Goal: Contribute content: Contribute content

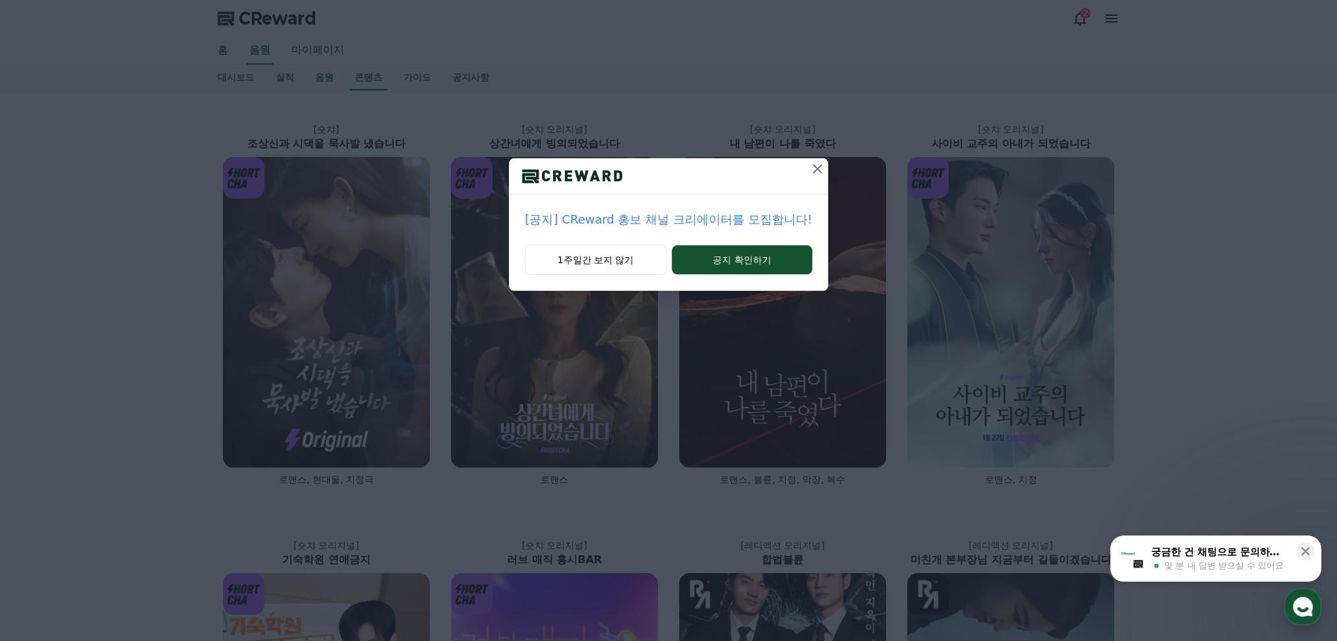
click at [819, 169] on icon at bounding box center [817, 169] width 16 height 16
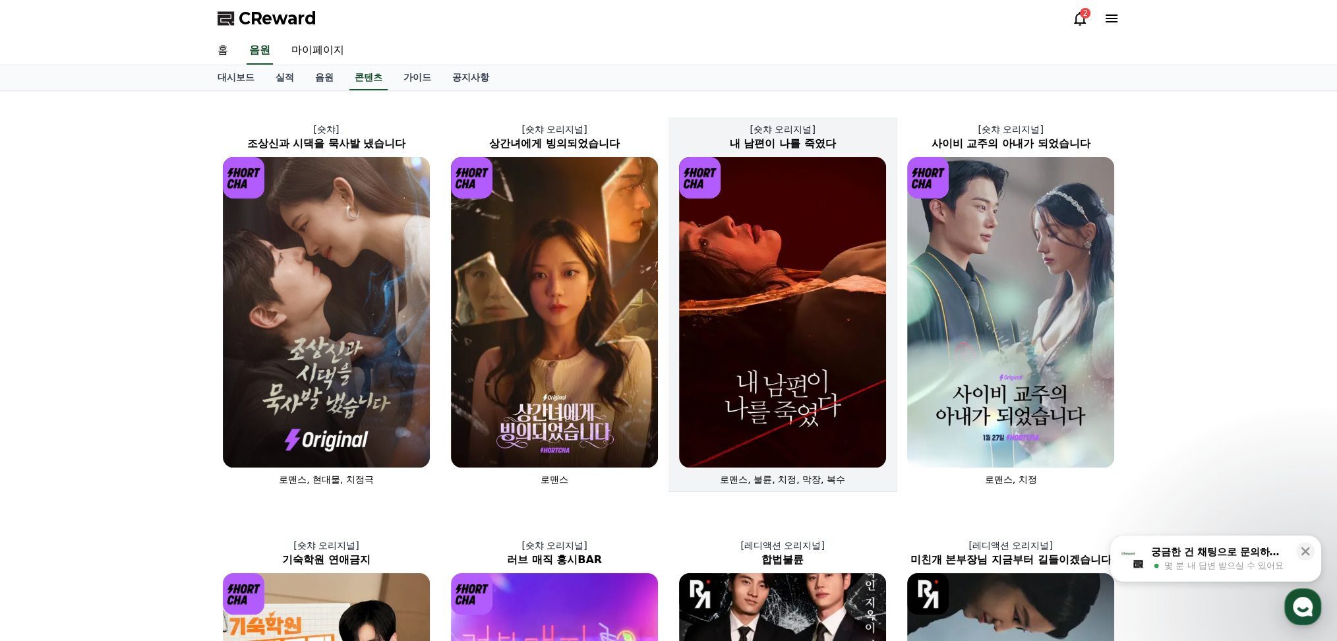
click at [780, 274] on img at bounding box center [782, 312] width 207 height 310
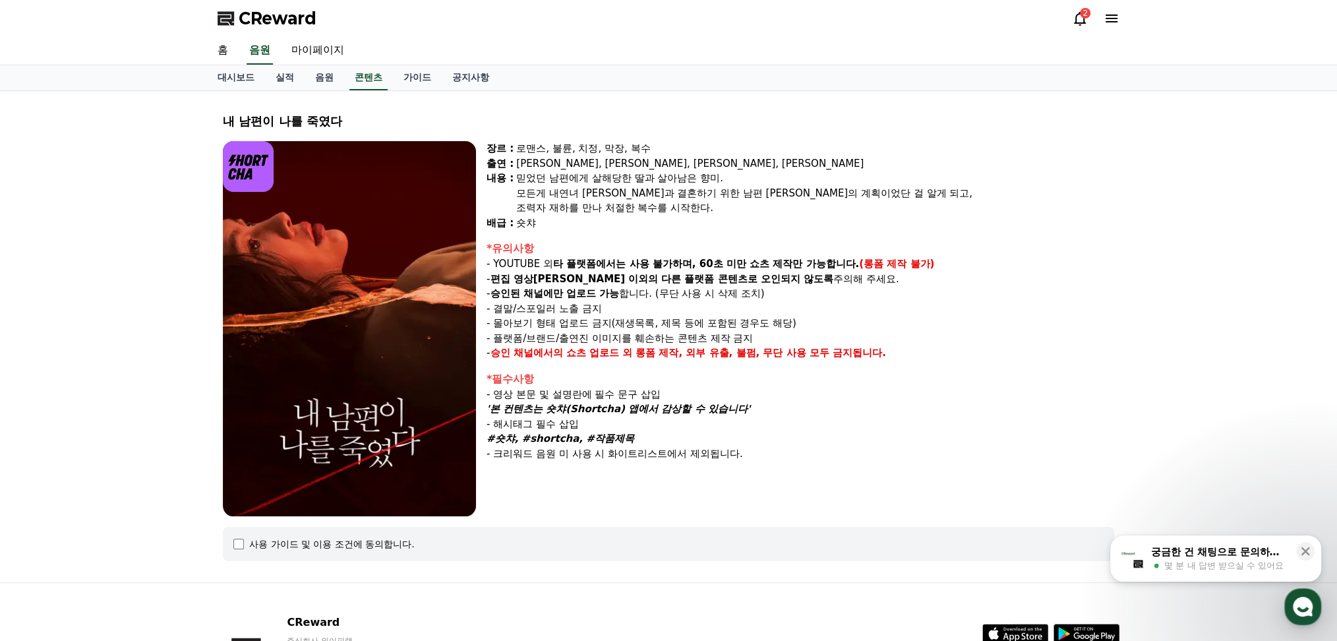
select select
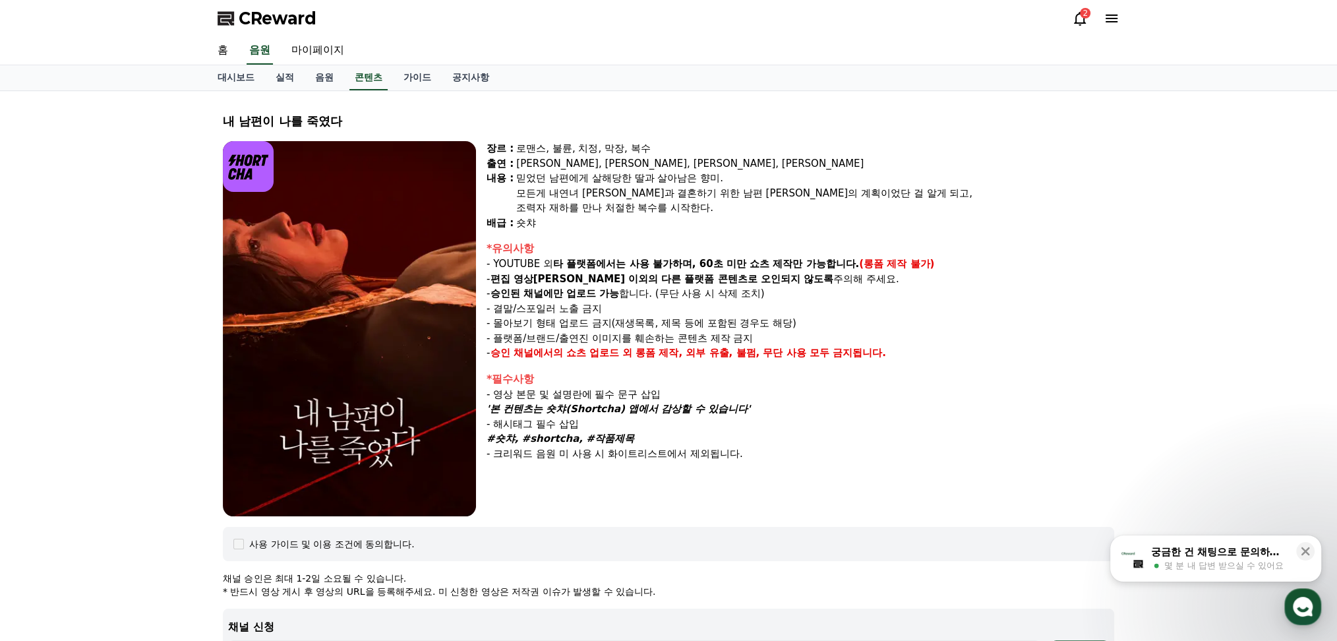
click at [699, 298] on p "- 승인된 채널에만 업로드 가능 합니다. (무단 사용 시 삭제 조치)" at bounding box center [800, 293] width 628 height 15
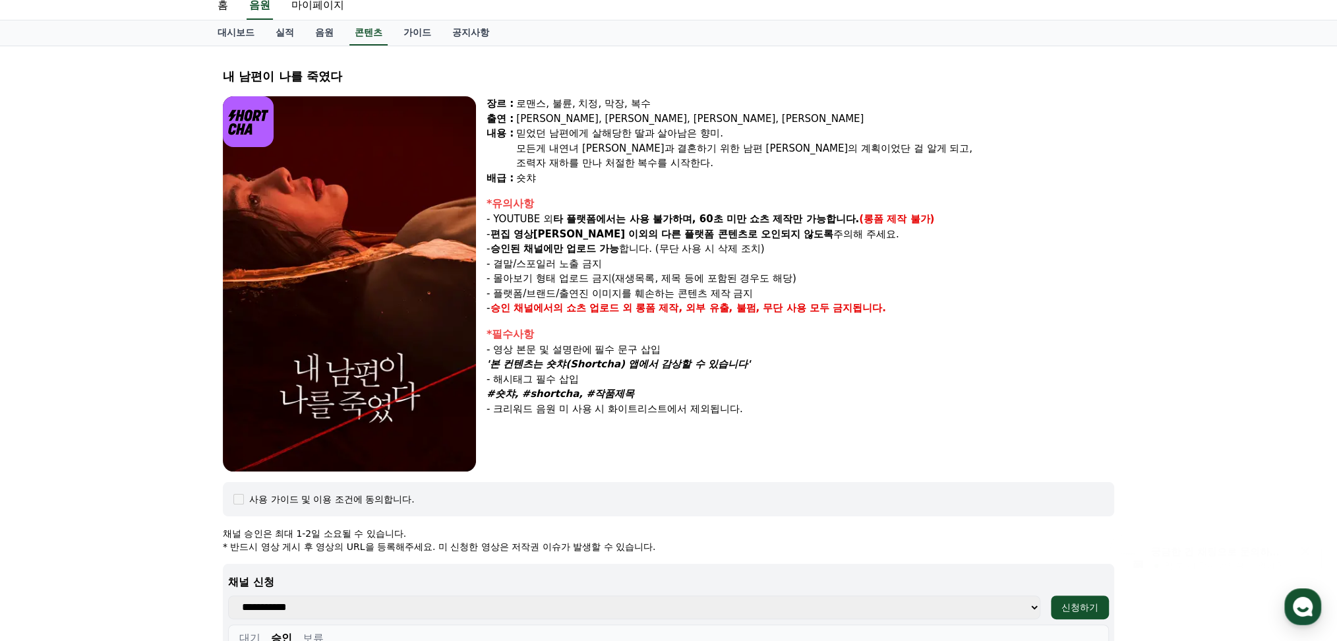
scroll to position [88, 0]
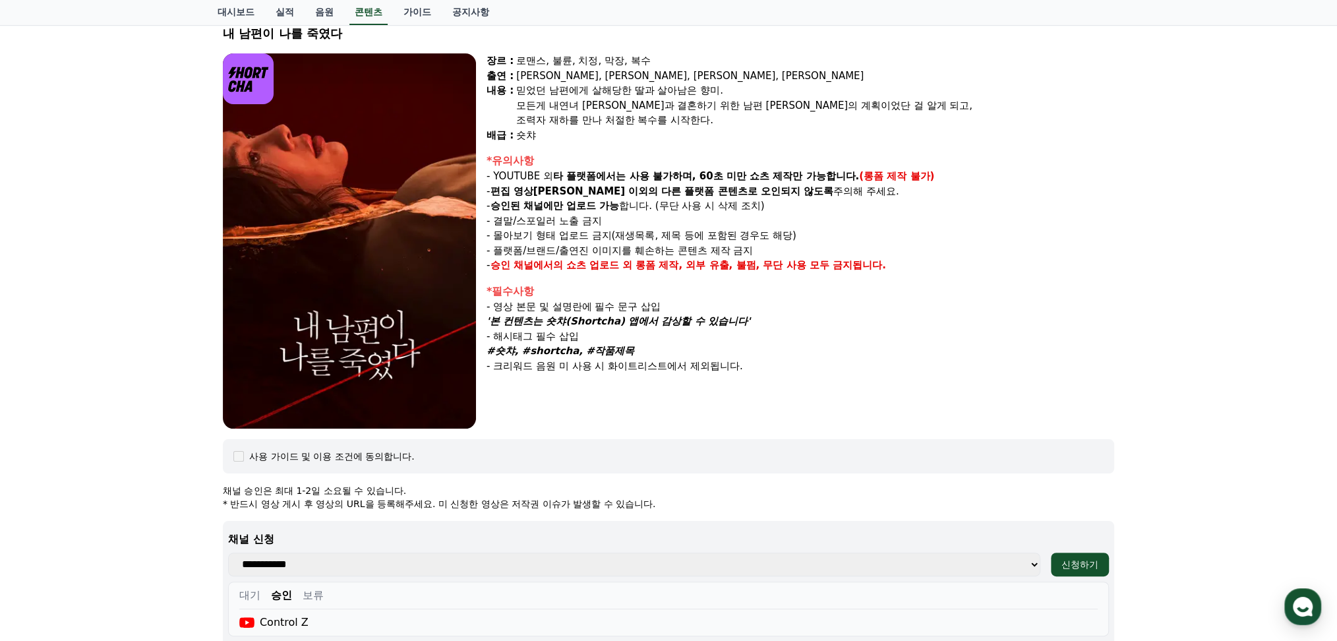
drag, startPoint x: 494, startPoint y: 348, endPoint x: 675, endPoint y: 343, distance: 180.7
click at [675, 343] on p "#숏챠, #shortcha, #작품제목" at bounding box center [800, 350] width 628 height 15
copy em "#숏챠, #shortcha, #작품제목"
click at [760, 326] on p "'본 컨텐츠는 숏챠(Shortcha) 앱에서 감상할 수 있습니다'" at bounding box center [800, 321] width 628 height 15
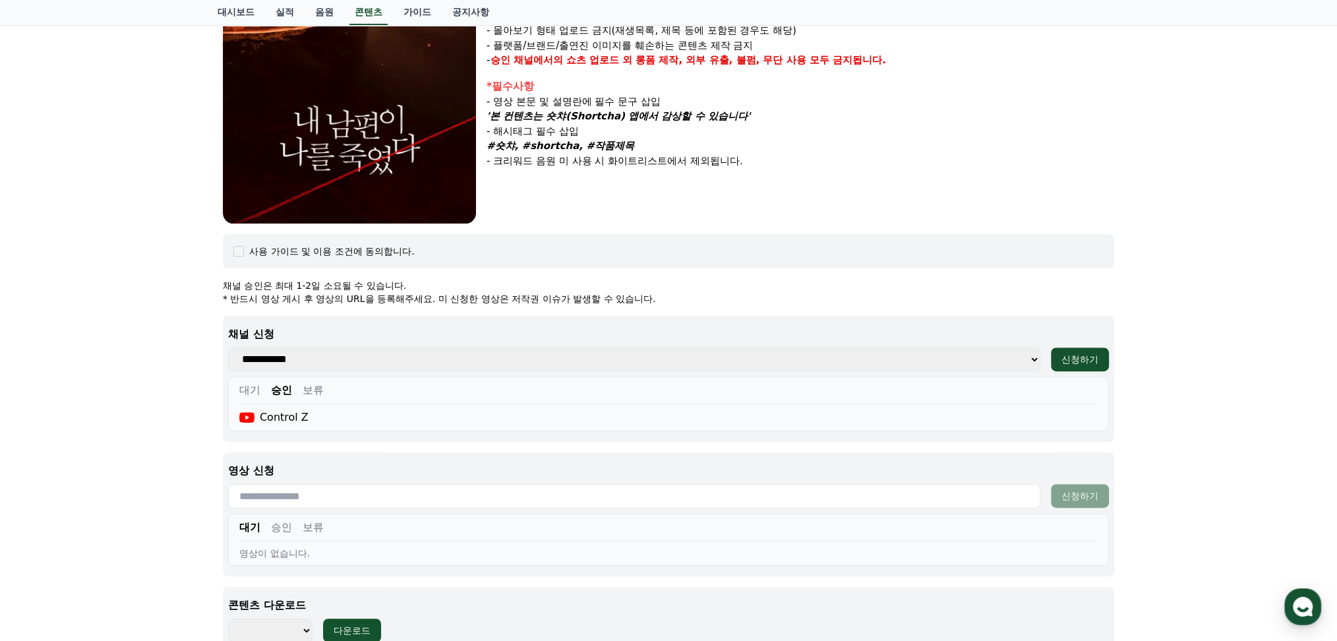
scroll to position [439, 0]
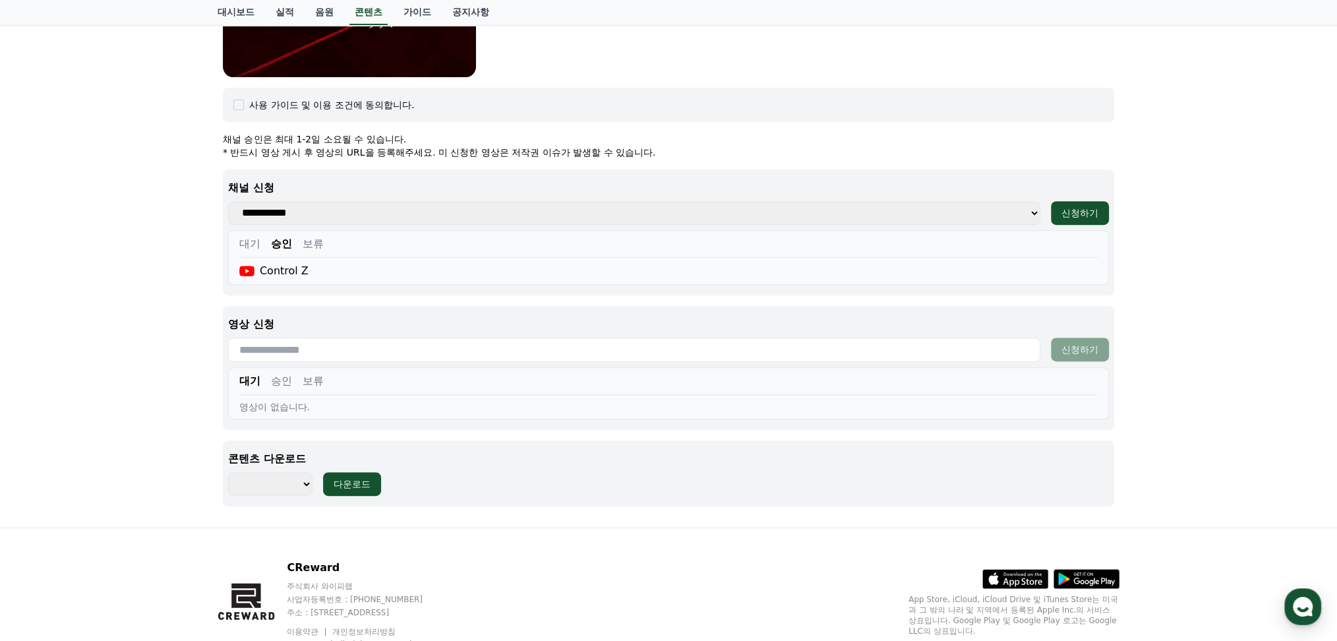
click at [400, 350] on input "text" at bounding box center [634, 350] width 812 height 24
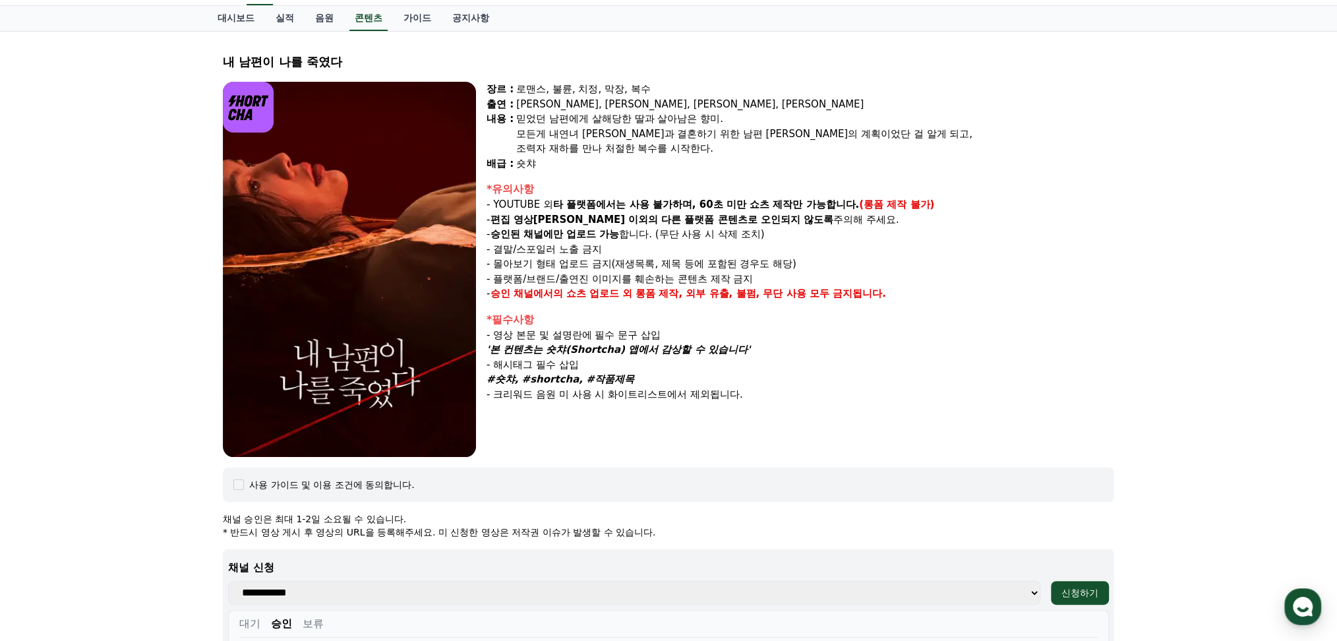
scroll to position [0, 0]
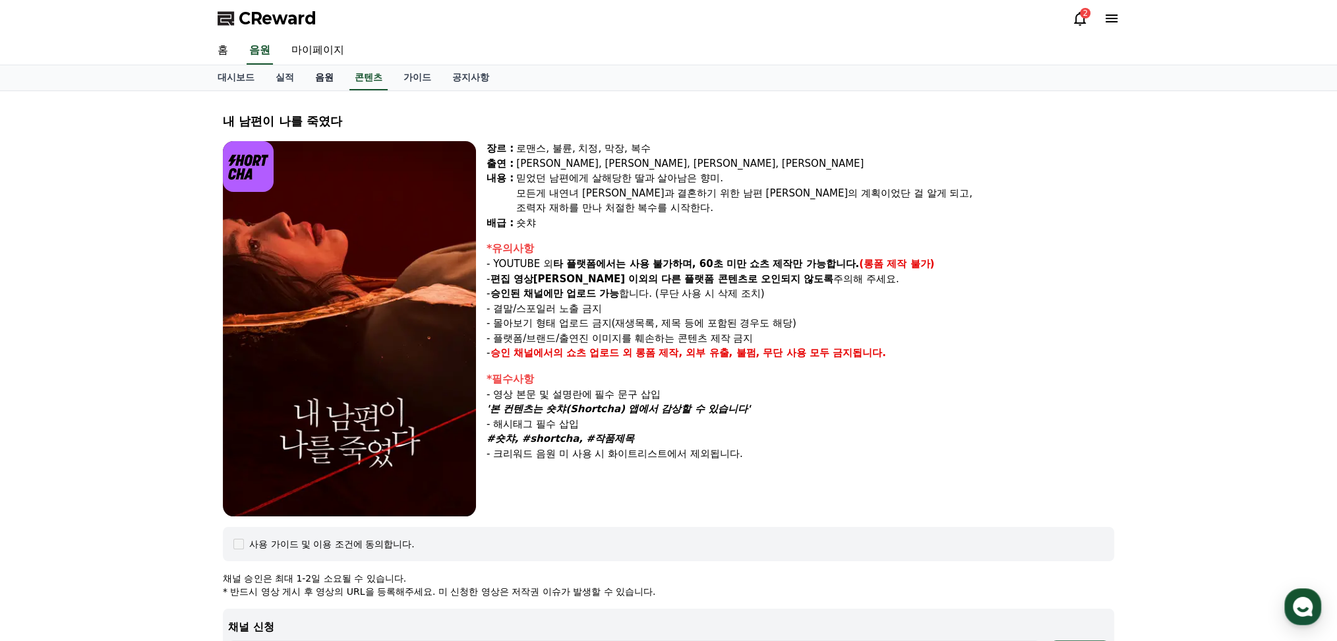
click at [328, 77] on link "음원" at bounding box center [325, 77] width 40 height 25
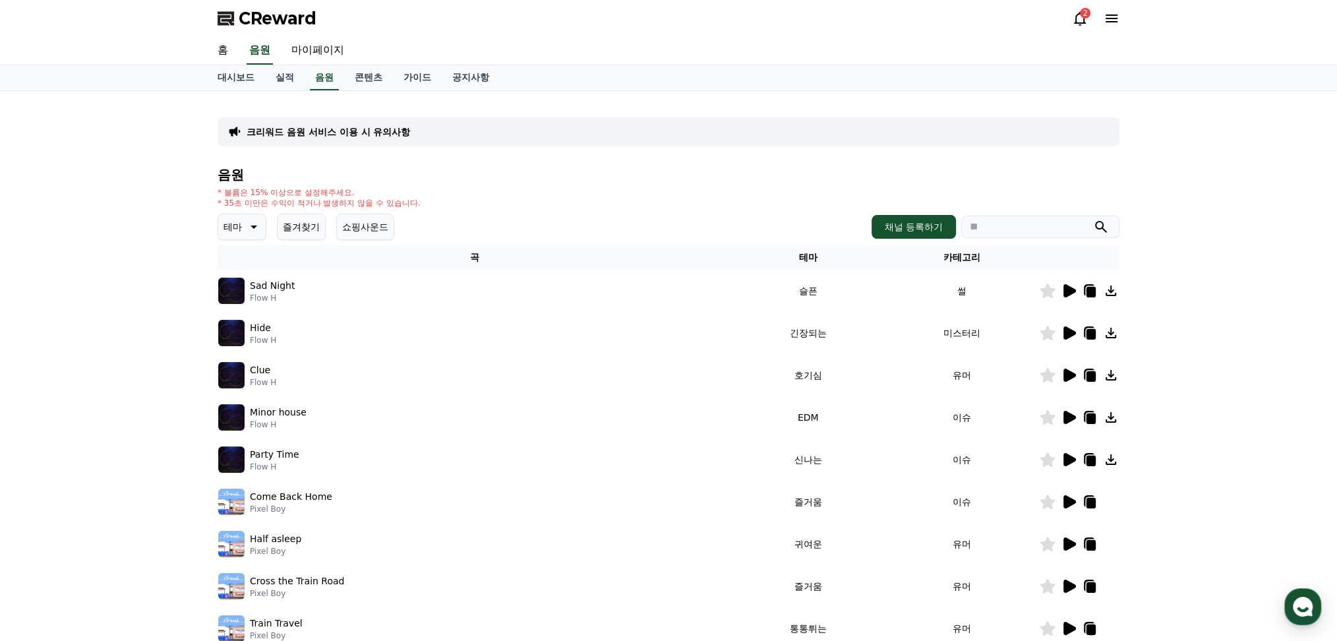
click at [245, 232] on icon at bounding box center [253, 227] width 16 height 16
click at [244, 343] on button "긴장되는" at bounding box center [243, 335] width 47 height 29
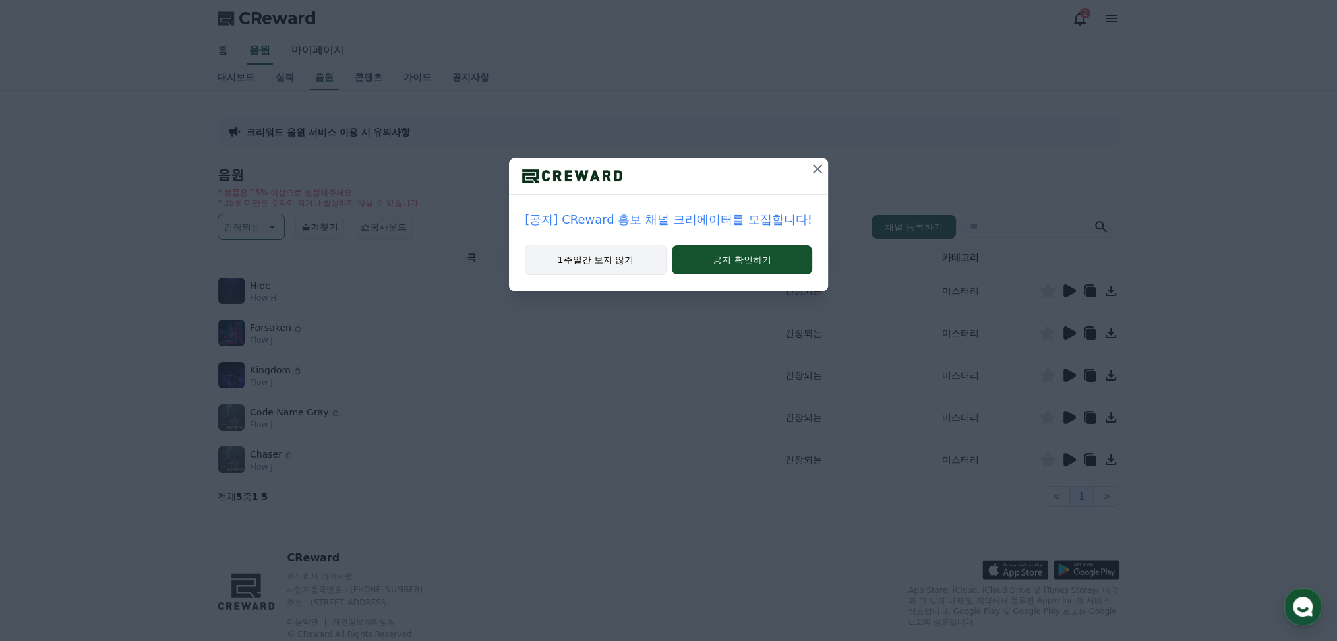
click at [576, 265] on button "1주일간 보지 않기" at bounding box center [595, 260] width 141 height 30
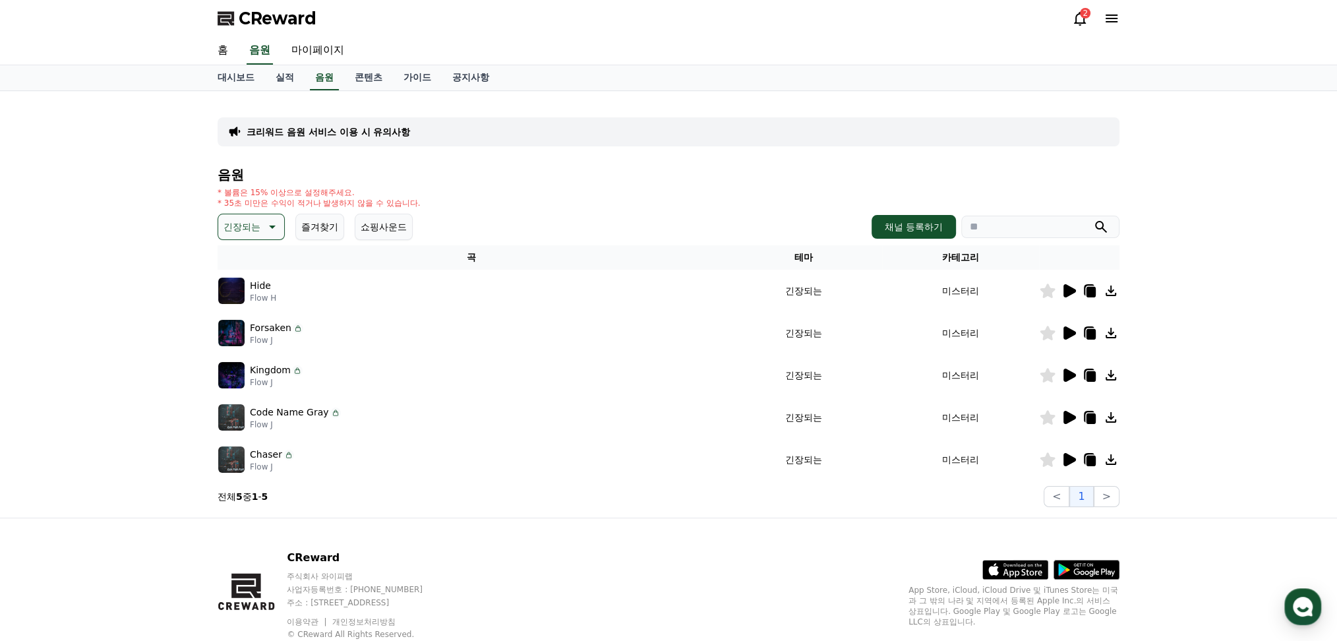
click at [1090, 419] on icon at bounding box center [1090, 418] width 9 height 11
click at [423, 78] on link "가이드" at bounding box center [417, 77] width 49 height 25
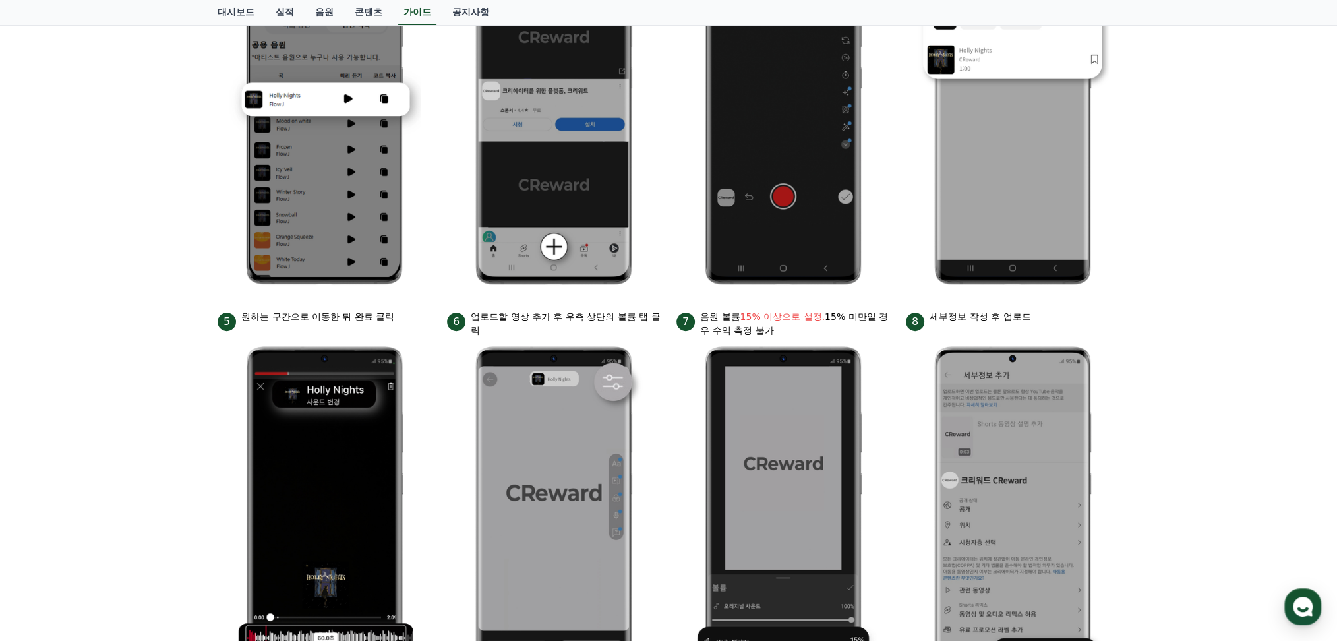
scroll to position [351, 0]
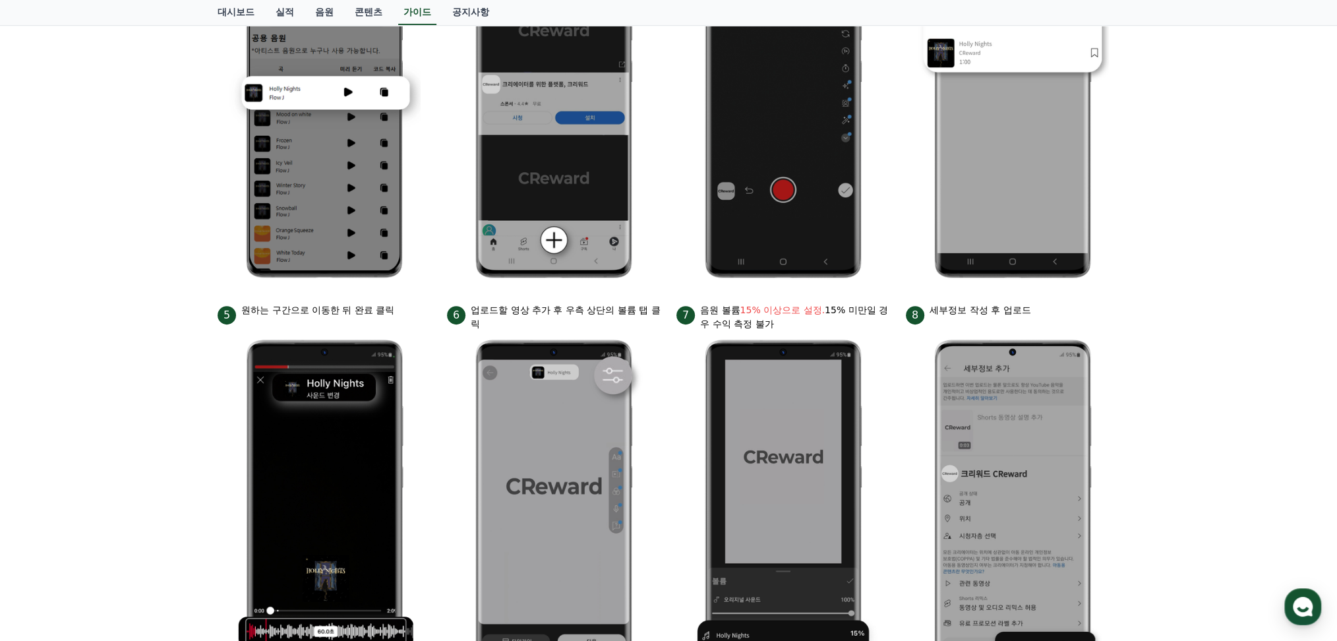
click at [801, 308] on bold "15% 이상으로 설정." at bounding box center [782, 310] width 84 height 11
click at [1166, 248] on div "안드로이드 아이폰 PC 유튜브 영상만 사용 가능합니다. 진행방법 *영상은 최소 35초 이상으로 업로드하는 것을 권장합니다. 1 크리워드에서 이…" at bounding box center [668, 222] width 1337 height 964
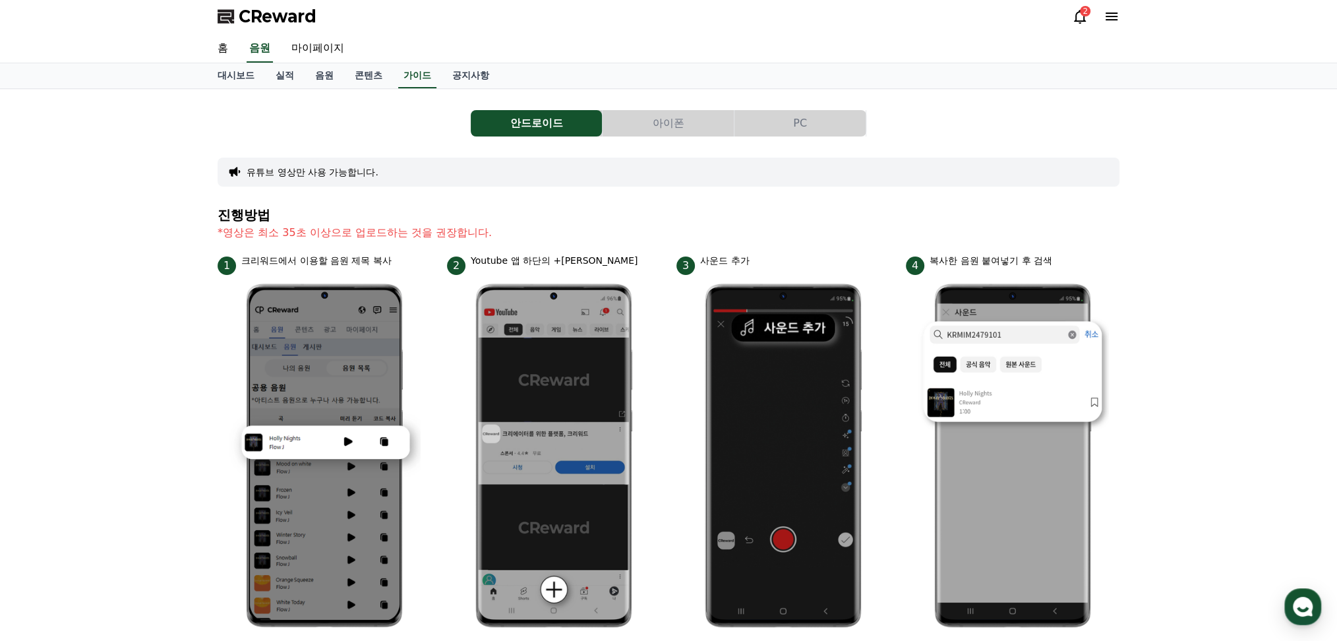
scroll to position [0, 0]
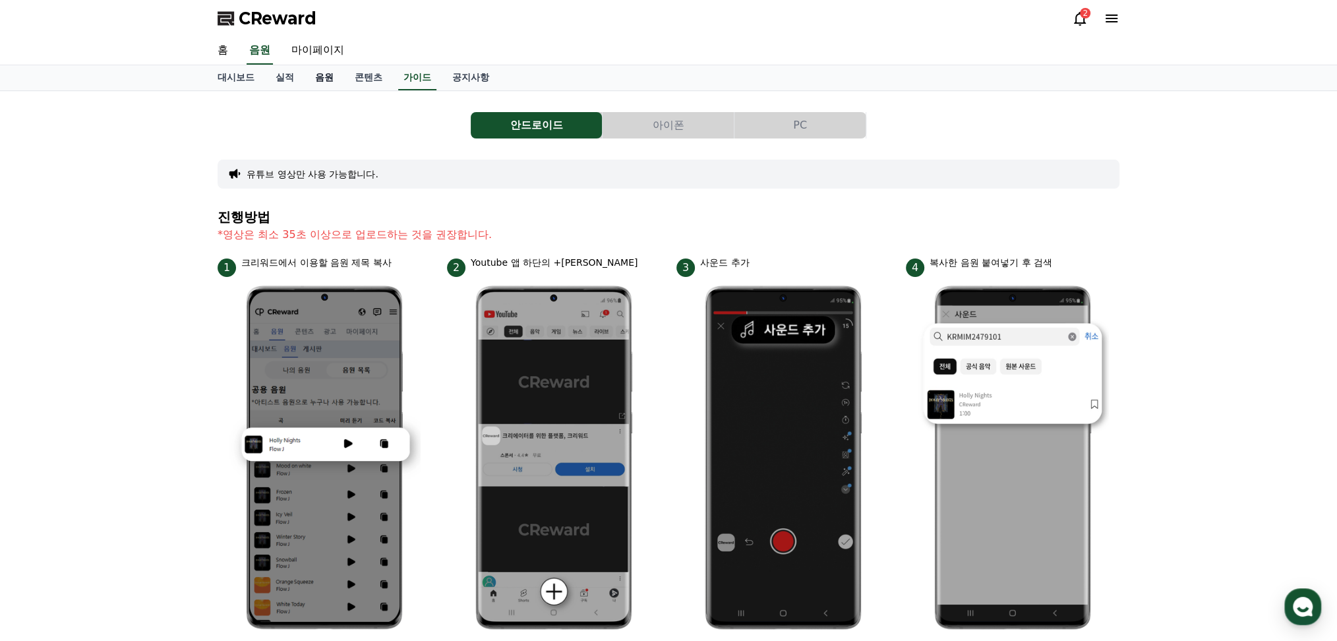
click at [328, 73] on link "음원" at bounding box center [325, 77] width 40 height 25
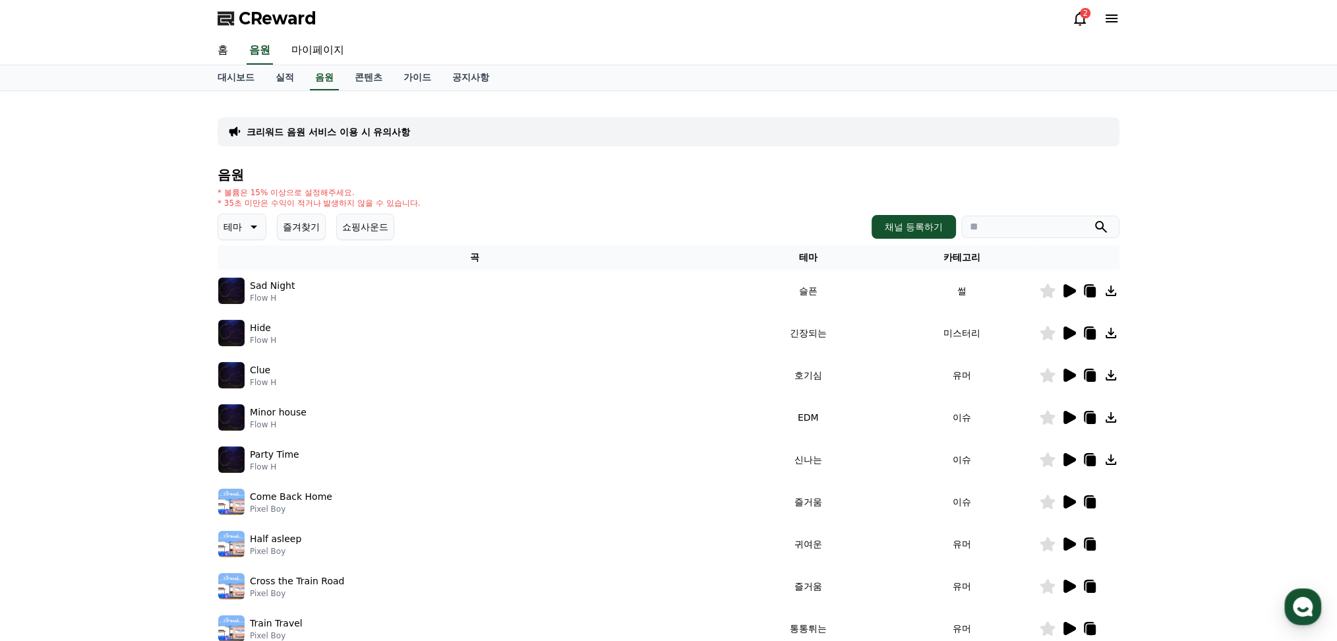
click at [249, 223] on icon at bounding box center [253, 227] width 16 height 16
click at [249, 332] on button "긴장되는" at bounding box center [243, 335] width 47 height 29
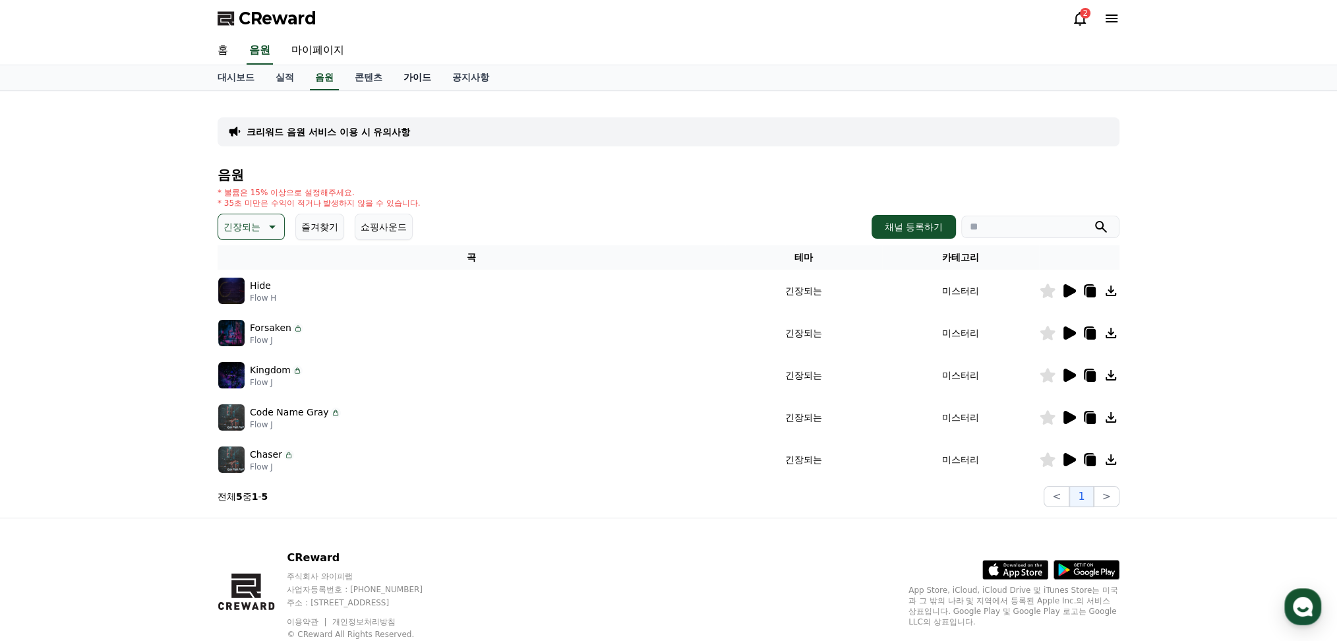
click at [415, 82] on link "가이드" at bounding box center [417, 77] width 49 height 25
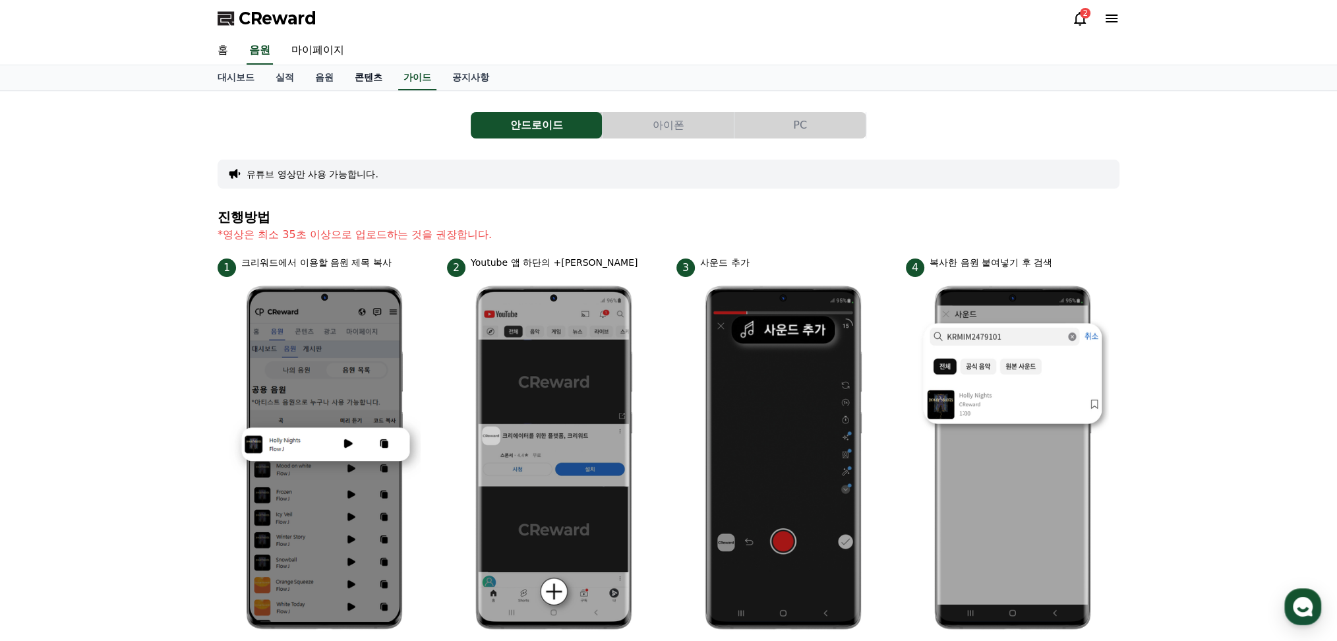
click at [351, 83] on link "콘텐츠" at bounding box center [368, 77] width 49 height 25
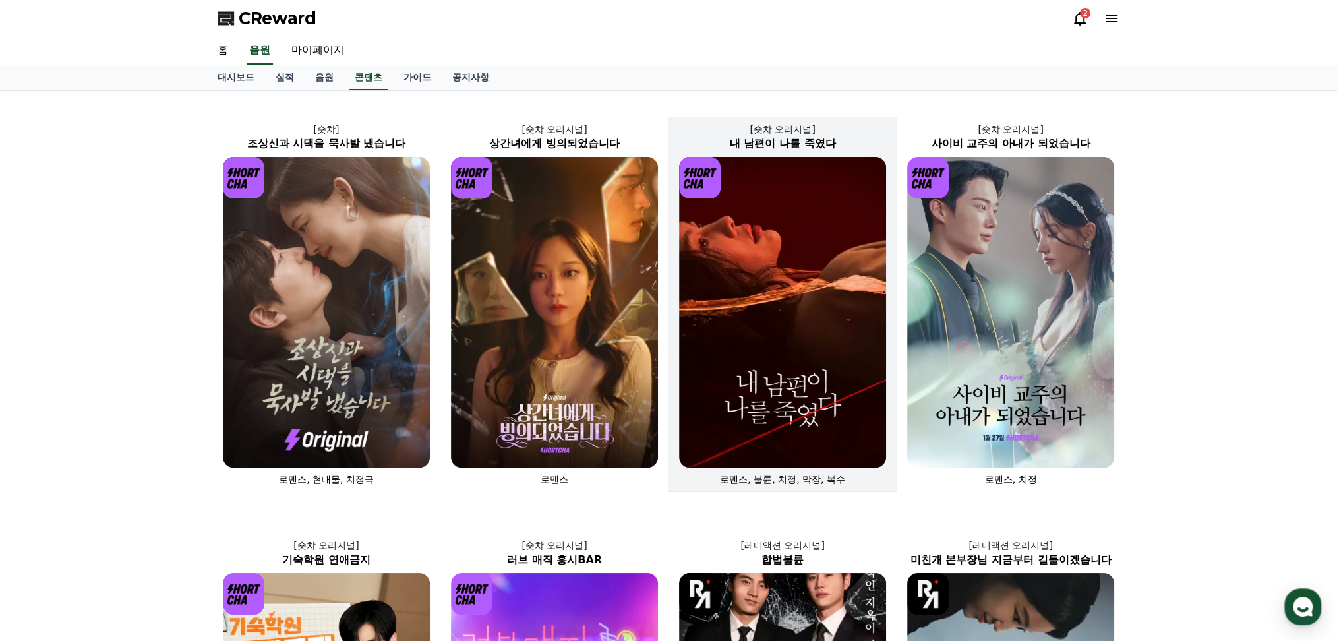
click at [769, 257] on img at bounding box center [782, 312] width 207 height 310
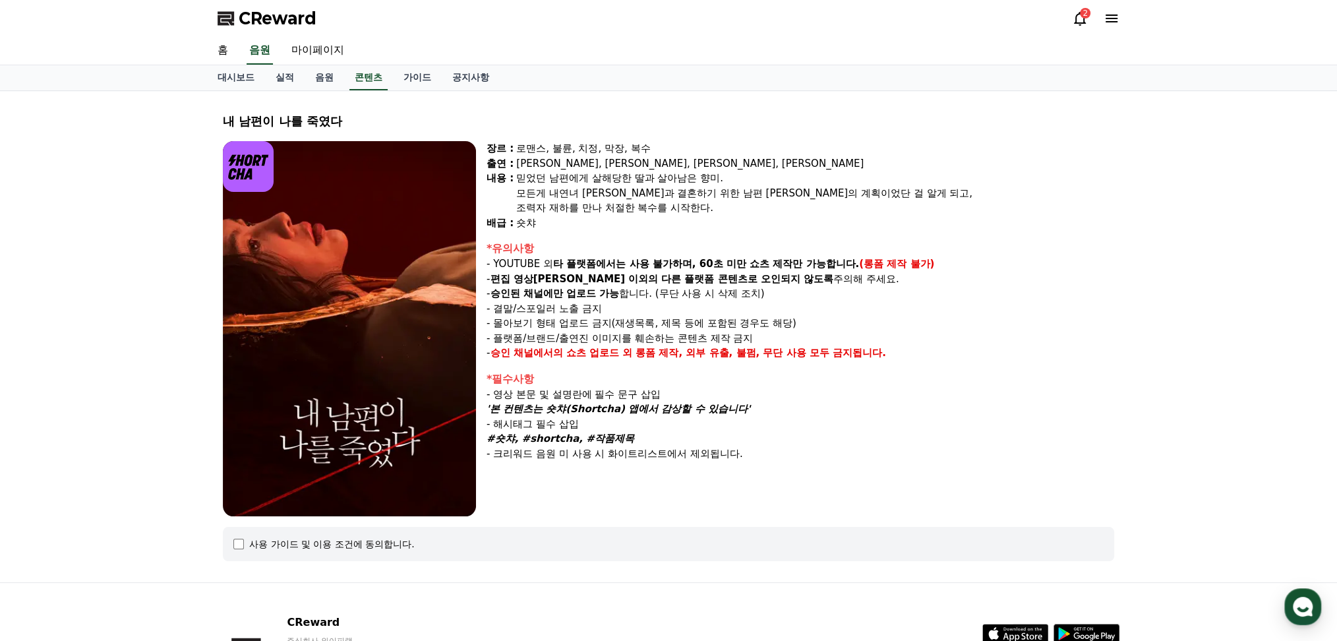
select select
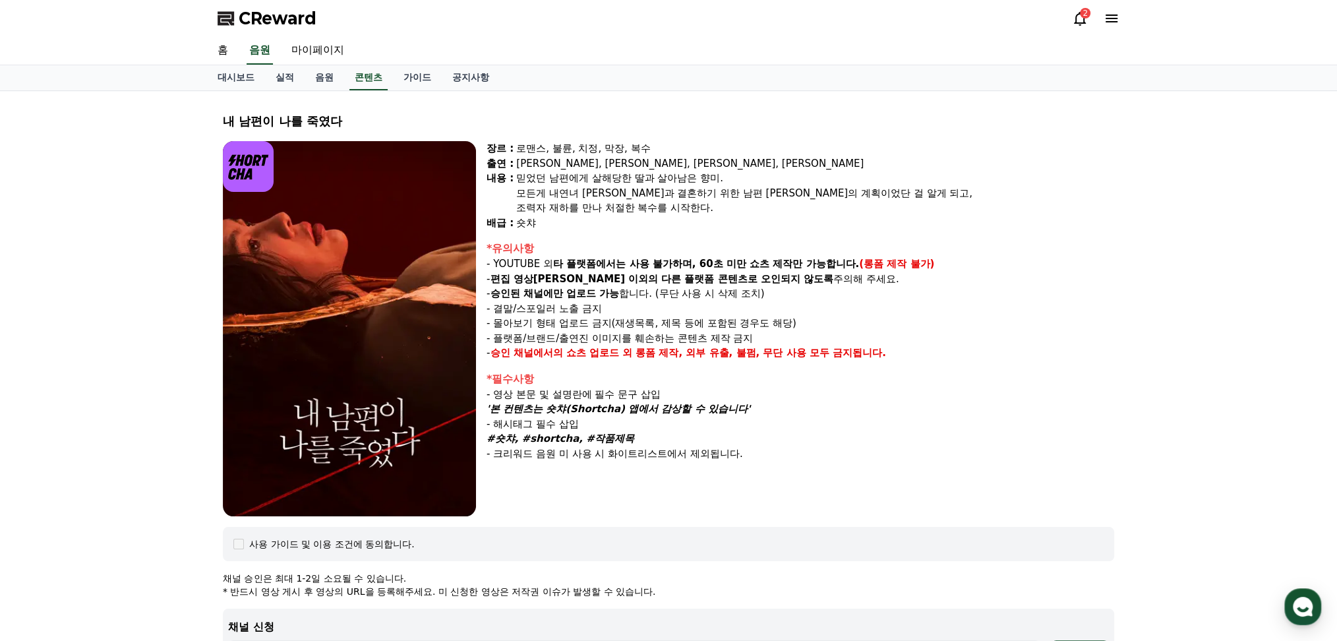
drag, startPoint x: 494, startPoint y: 405, endPoint x: 775, endPoint y: 407, distance: 280.8
click at [775, 407] on p "'본 컨텐츠는 숏챠(Shortcha) 앱에서 감상할 수 있습니다'" at bounding box center [800, 408] width 628 height 15
copy em "'본 컨텐츠는 숏챠(Shortcha) 앱에서 감상할 수 있습니다'"
click at [776, 407] on p "'본 컨텐츠는 숏챠(Shortcha) 앱에서 감상할 수 있습니다'" at bounding box center [800, 408] width 628 height 15
drag, startPoint x: 492, startPoint y: 436, endPoint x: 632, endPoint y: 436, distance: 140.4
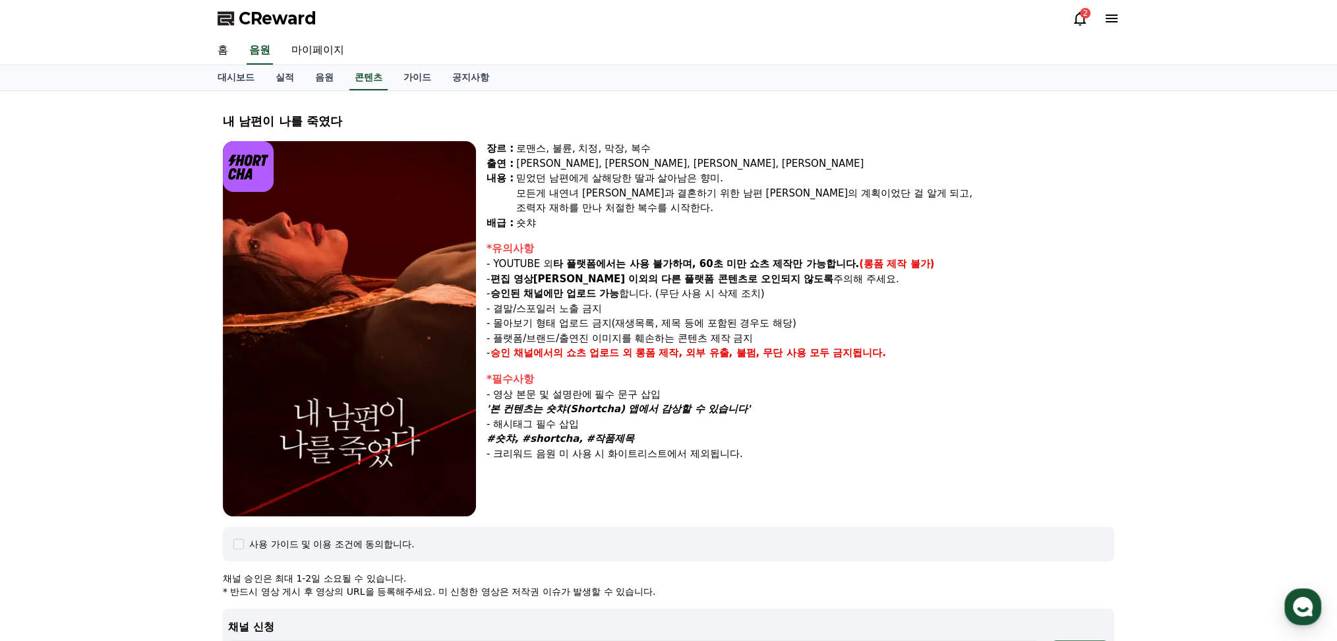
click at [632, 436] on p "#숏챠, #shortcha, #작품제목" at bounding box center [800, 438] width 628 height 15
copy em "#숏챠, #shortcha, #작품제목"
click at [697, 427] on p "- 해시태그 필수 삽입" at bounding box center [800, 424] width 628 height 15
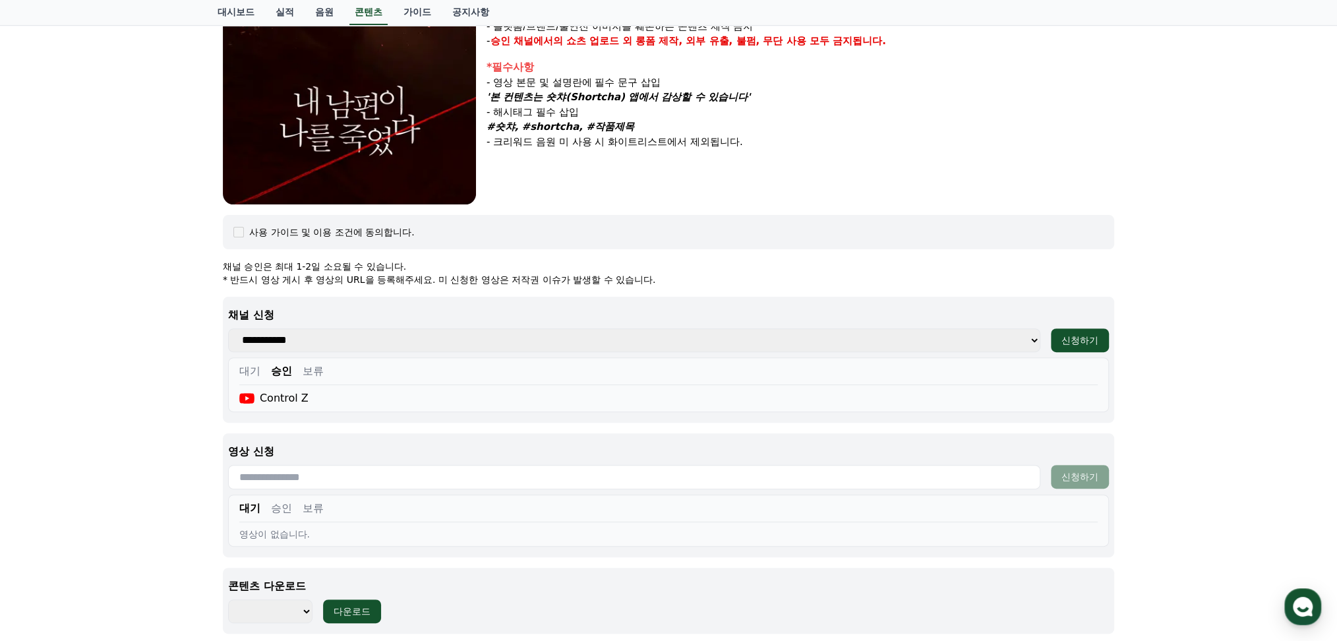
scroll to position [486, 0]
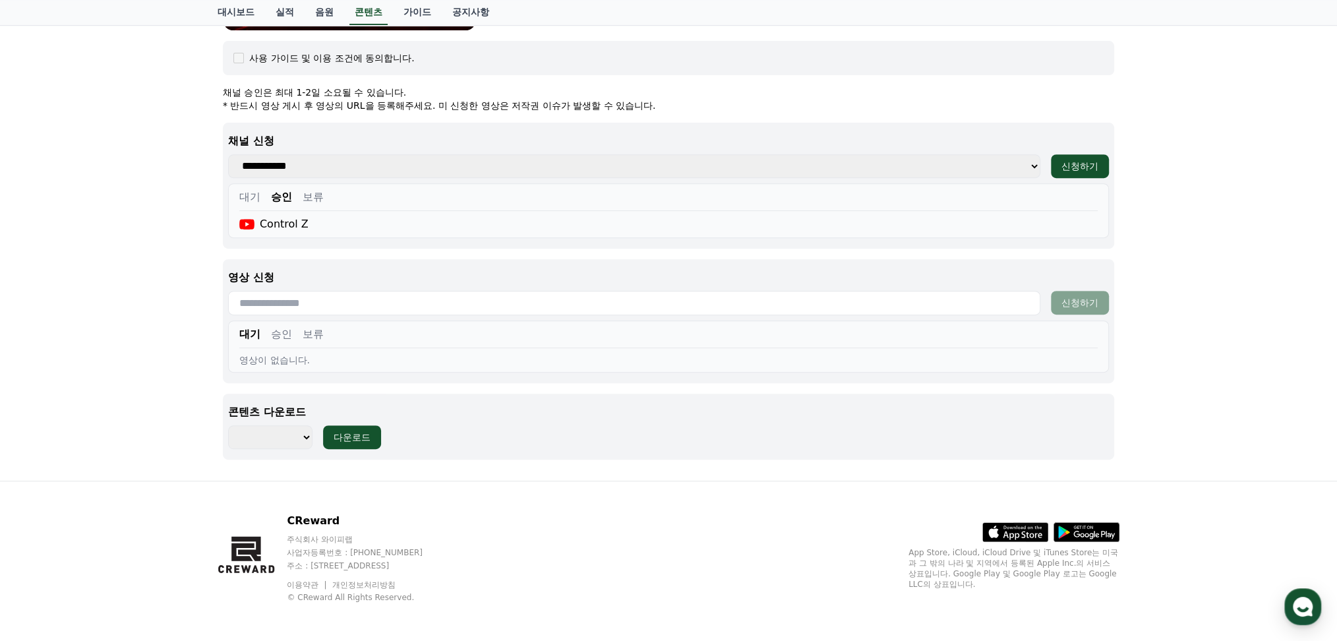
click at [336, 303] on input "text" at bounding box center [634, 303] width 812 height 24
paste input "**********"
click at [1082, 299] on div "신청하기" at bounding box center [1079, 302] width 37 height 13
click at [390, 293] on input "**********" at bounding box center [634, 303] width 812 height 24
paste input "text"
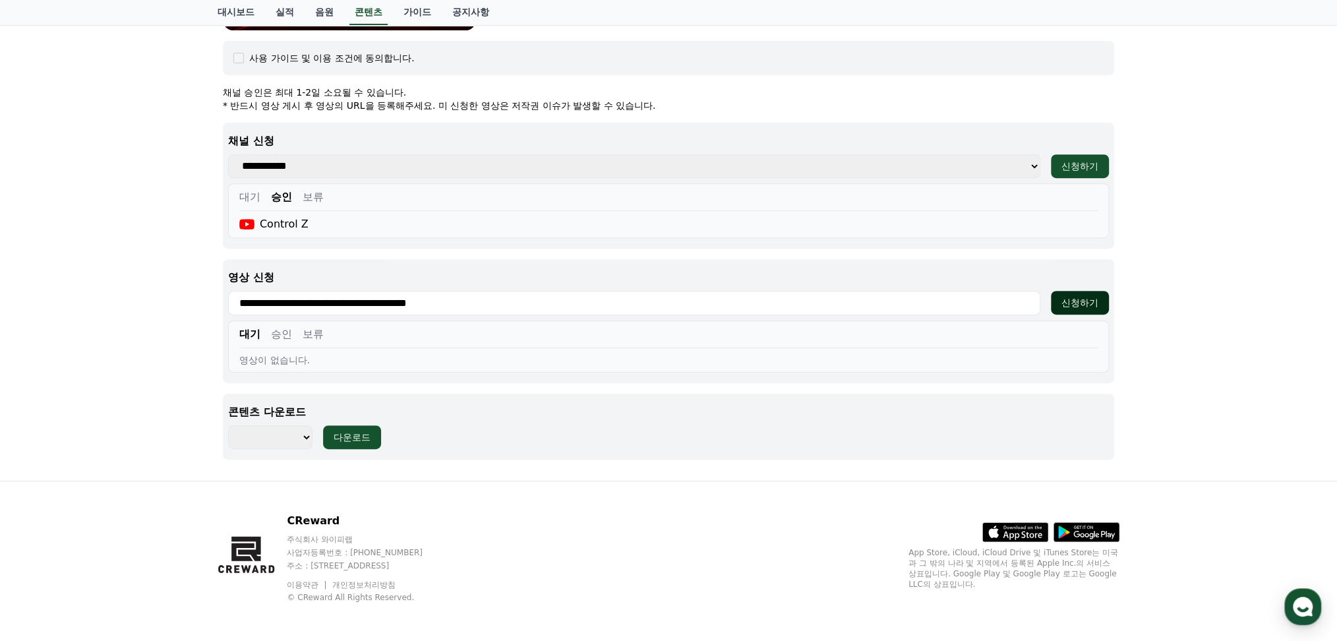
click at [1074, 310] on button "신청하기" at bounding box center [1080, 303] width 58 height 24
click at [303, 357] on div "영상이 없습니다." at bounding box center [668, 359] width 858 height 13
drag, startPoint x: 388, startPoint y: 316, endPoint x: 390, endPoint y: 305, distance: 10.9
click at [388, 315] on div "**********" at bounding box center [668, 321] width 891 height 124
click at [390, 299] on input "**********" at bounding box center [634, 303] width 812 height 24
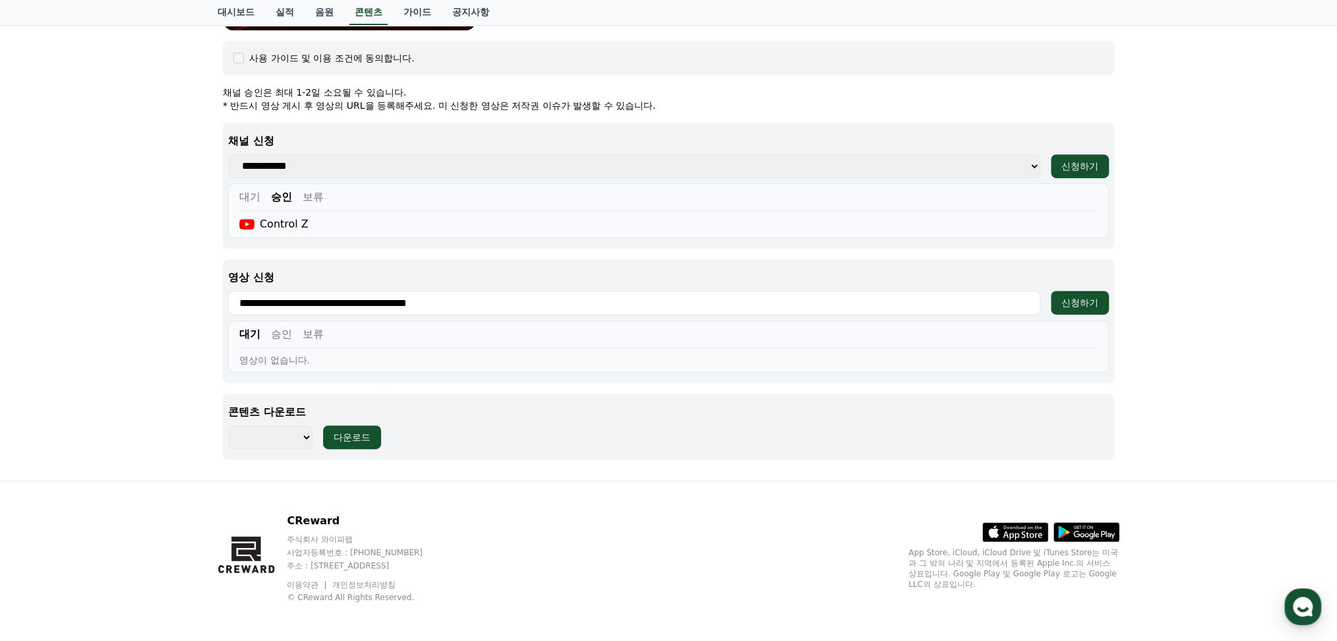
paste input "text"
type input "**********"
click at [1088, 298] on div "신청하기" at bounding box center [1079, 302] width 37 height 13
click at [1281, 57] on div "내 남편이 나를 죽였다 장르 : 로맨스, 불륜, 치정, 막장, 복수 출연 : 윤선아, 하선재, 권도하, 송민경 내용 : 믿었던 남편에게 살해당…" at bounding box center [668, 42] width 1337 height 875
click at [1070, 302] on div "신청하기" at bounding box center [1079, 302] width 37 height 13
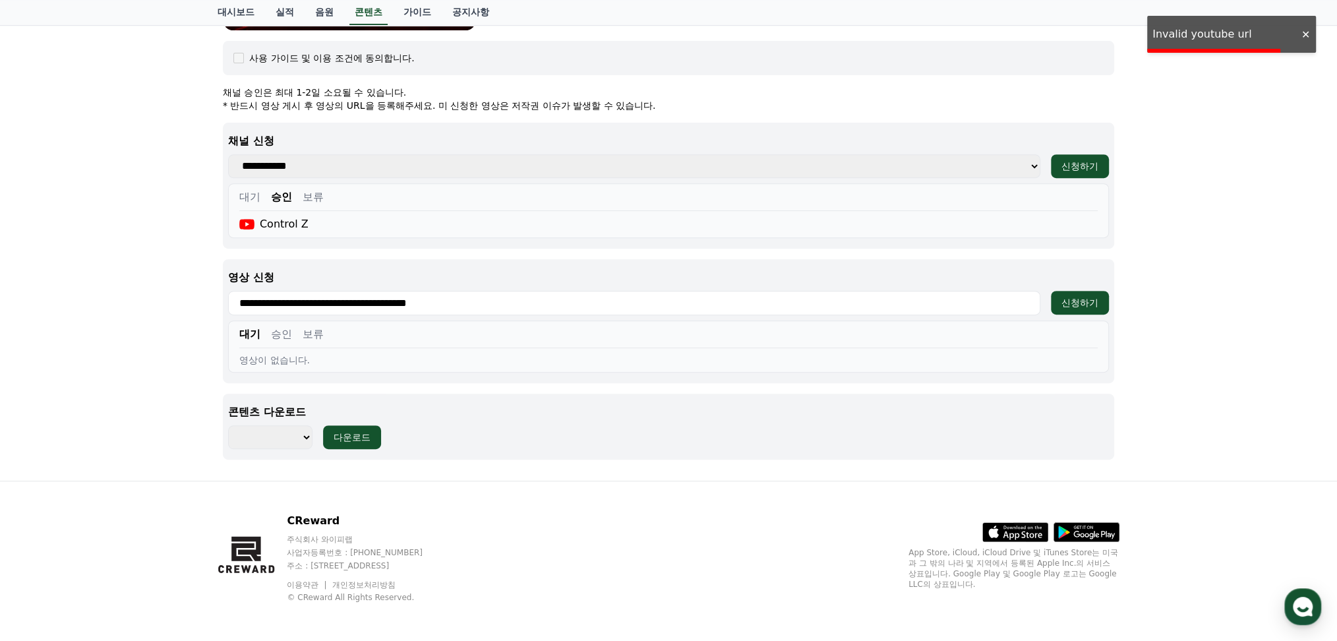
click at [1144, 335] on div "내 남편이 나를 죽였다 장르 : 로맨스, 불륜, 치정, 막장, 복수 출연 : 윤선아, 하선재, 권도하, 송민경 내용 : 믿었던 남편에게 살해당…" at bounding box center [668, 42] width 1337 height 875
click at [486, 301] on input "**********" at bounding box center [634, 303] width 812 height 24
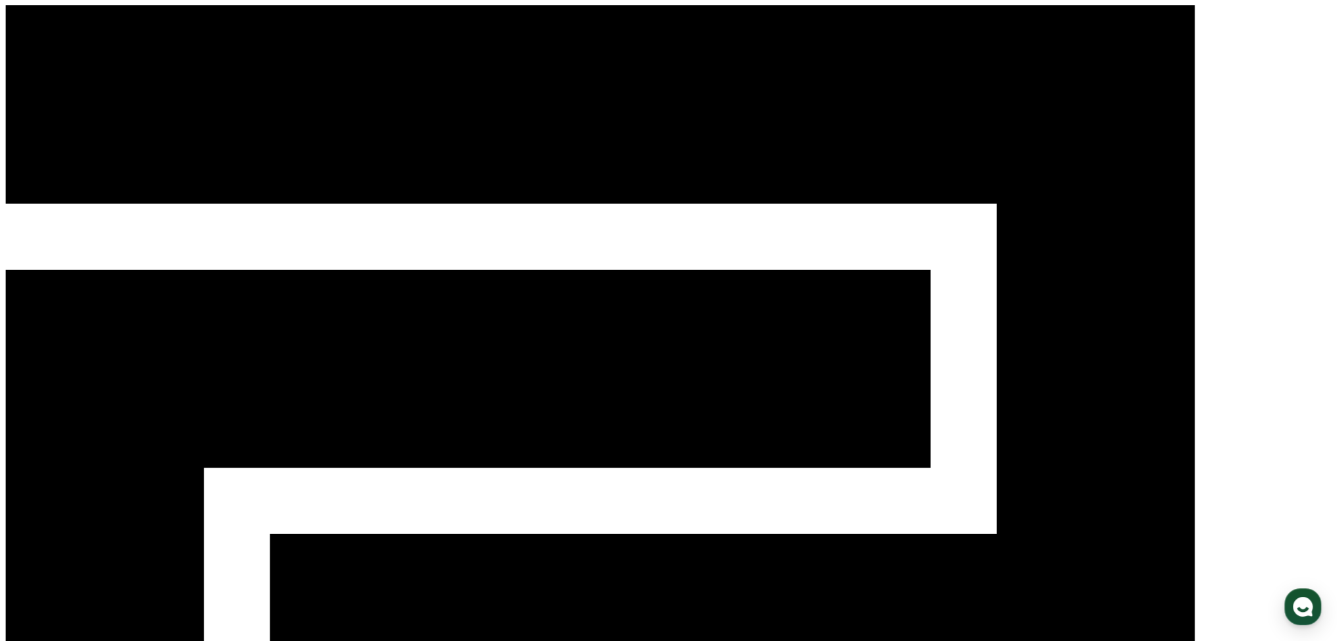
select select
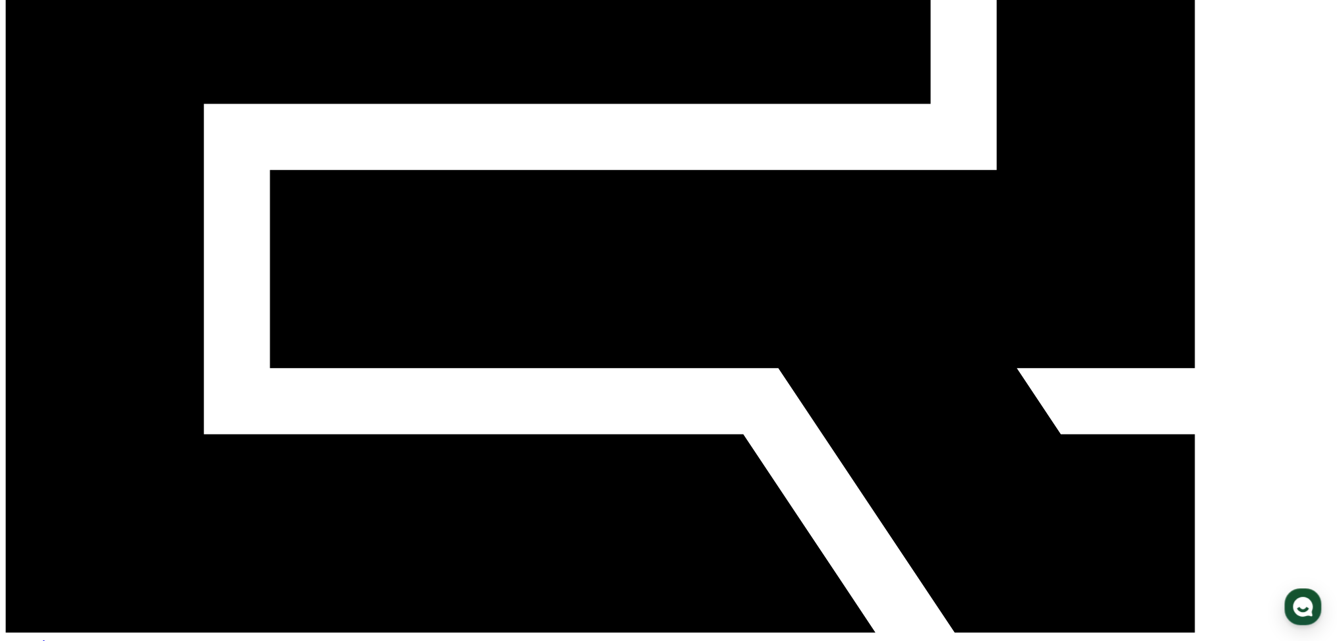
scroll to position [351, 0]
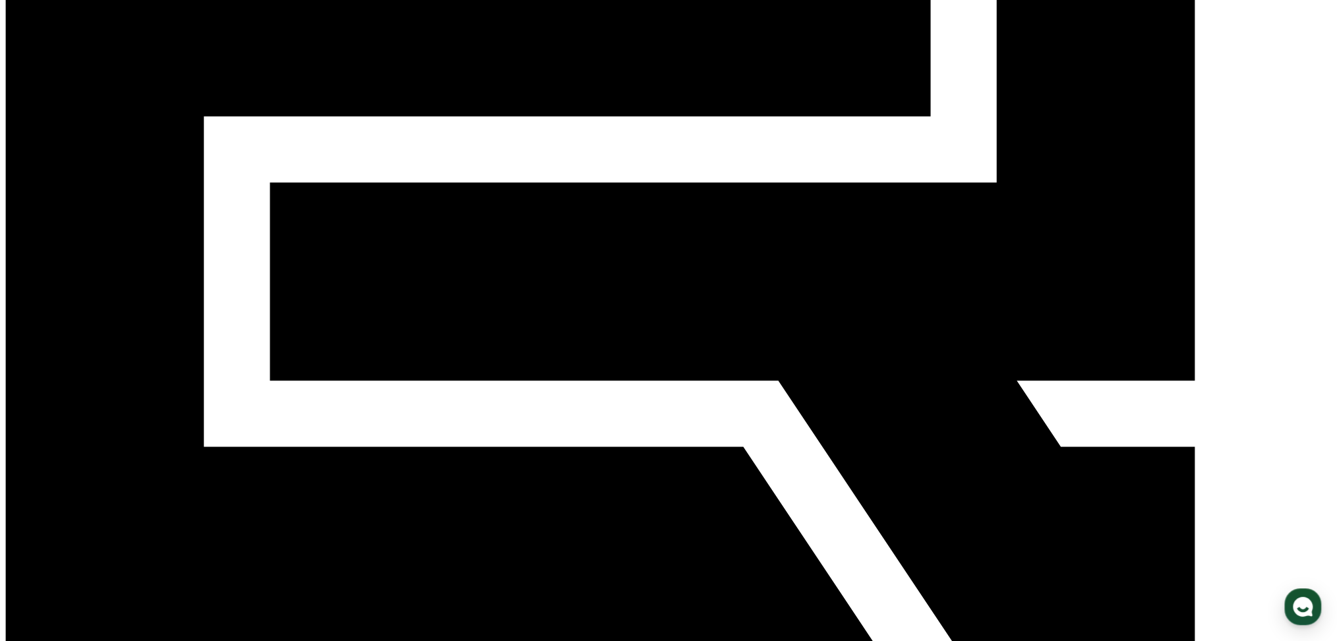
drag, startPoint x: 231, startPoint y: 236, endPoint x: 649, endPoint y: 239, distance: 417.9
paste input "**********"
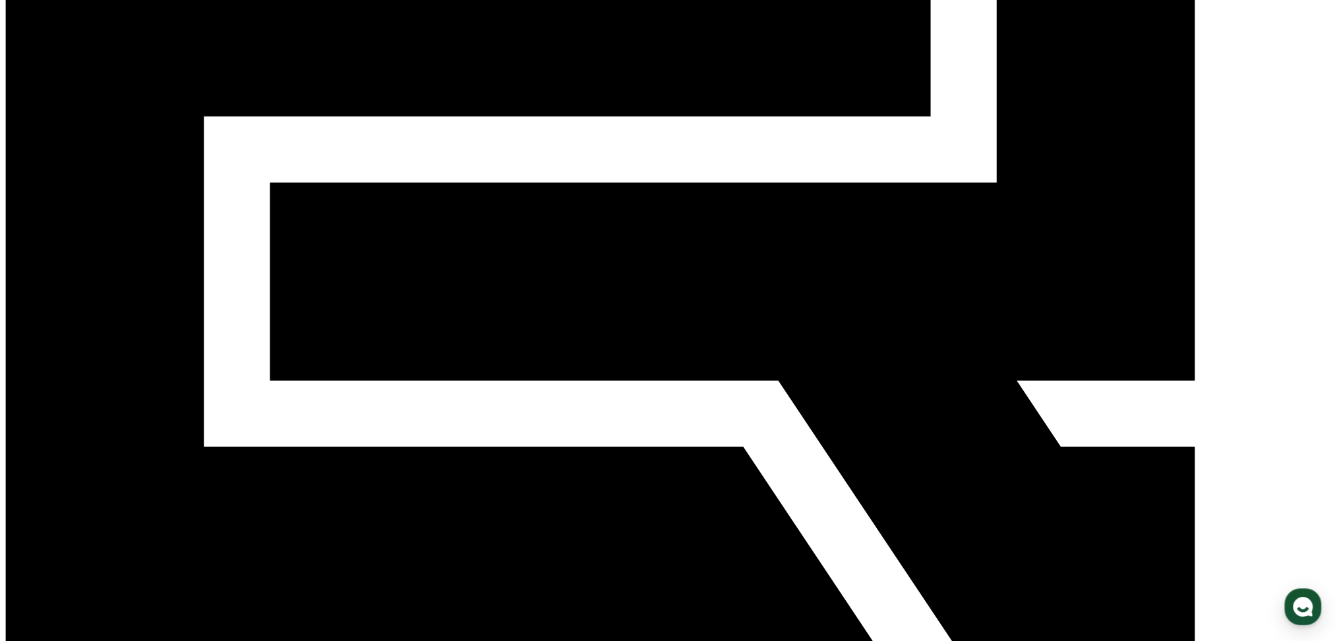
type input "**********"
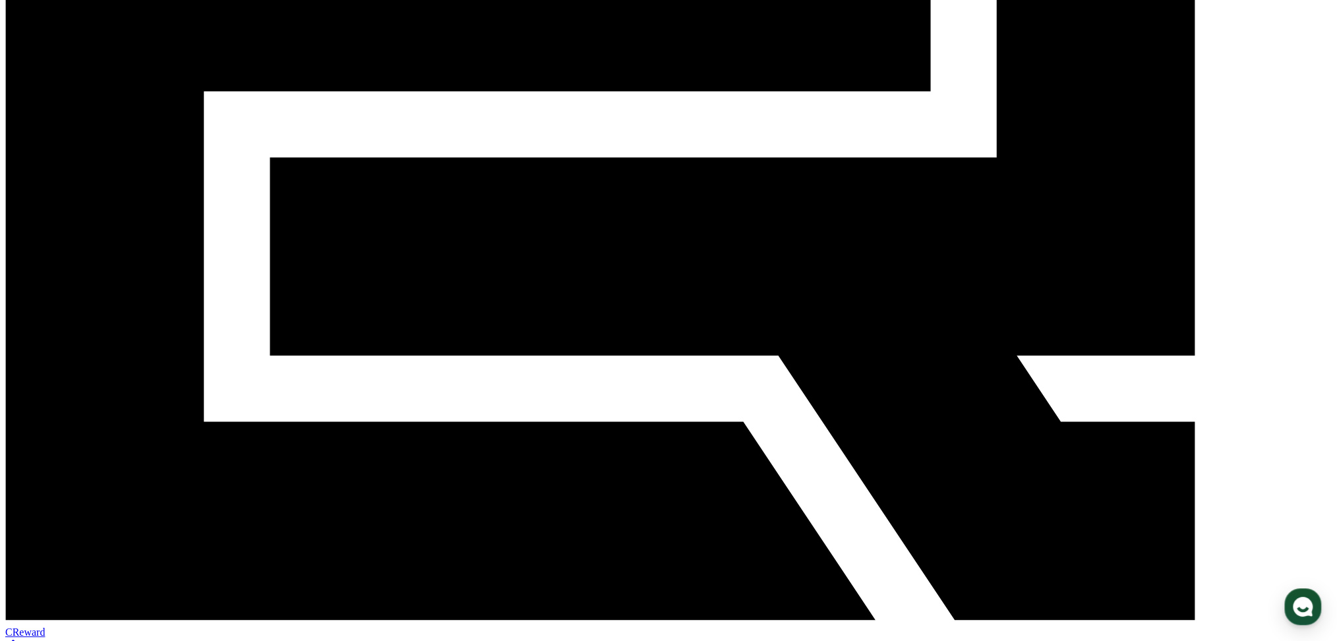
scroll to position [486, 0]
